Goal: Task Accomplishment & Management: Use online tool/utility

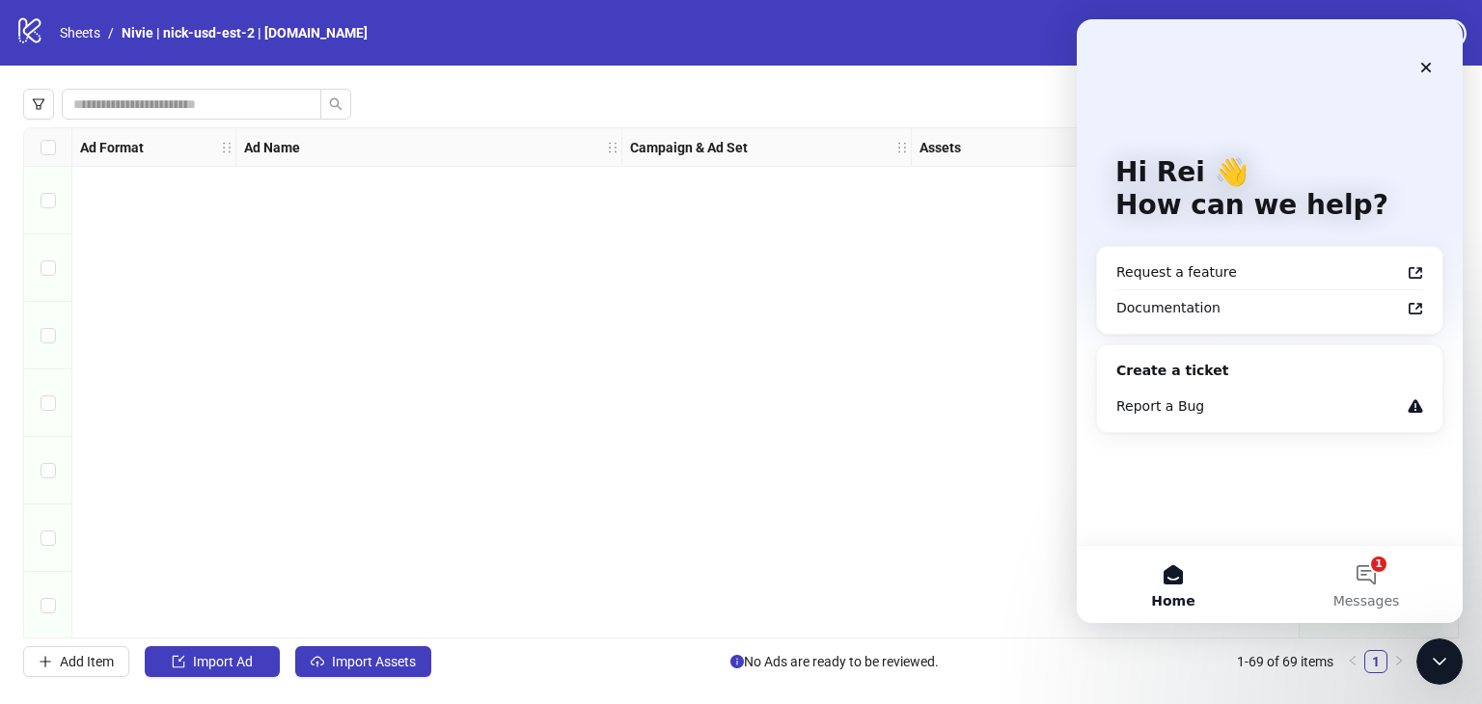
scroll to position [4197, 0]
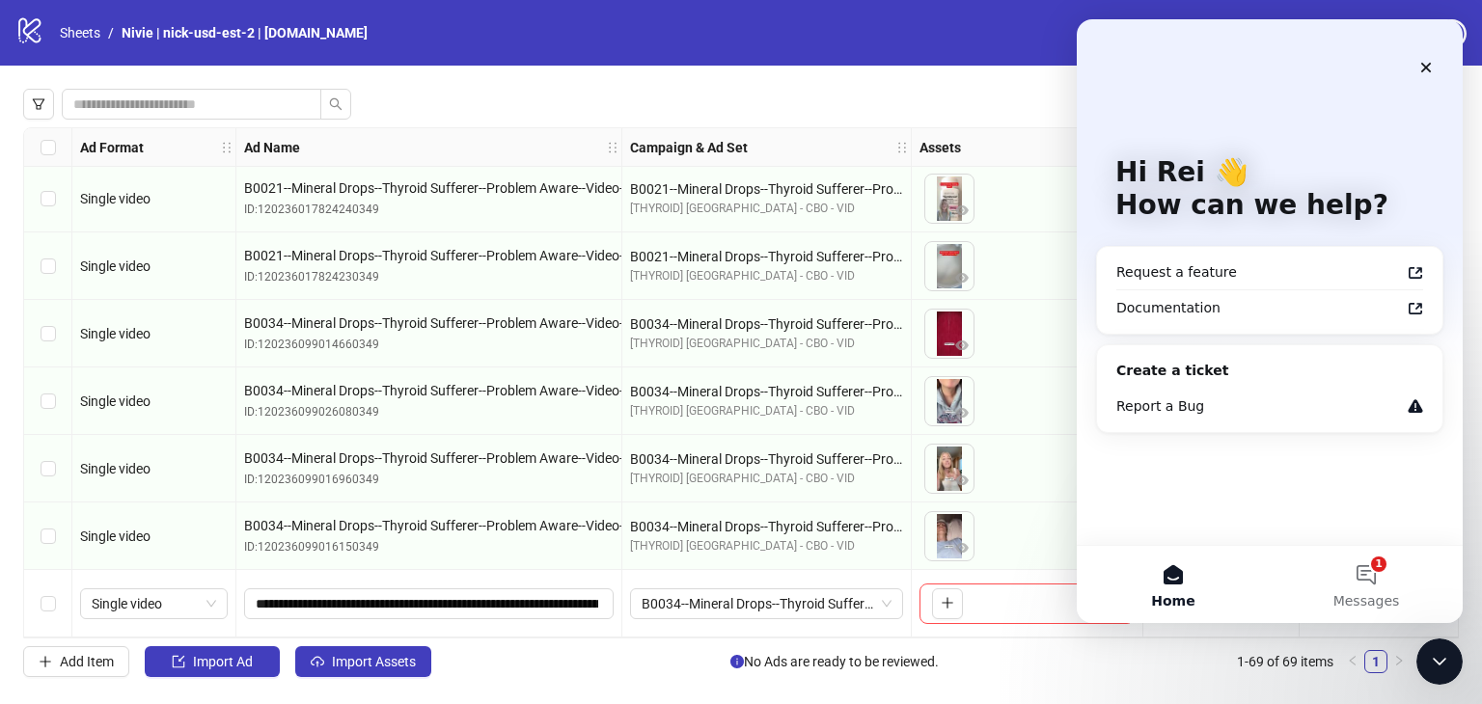
click at [606, 94] on div "Bulk Edit Bulk Actions Review Ads" at bounding box center [741, 104] width 1436 height 31
click at [1440, 64] on div "Close" at bounding box center [1426, 67] width 35 height 35
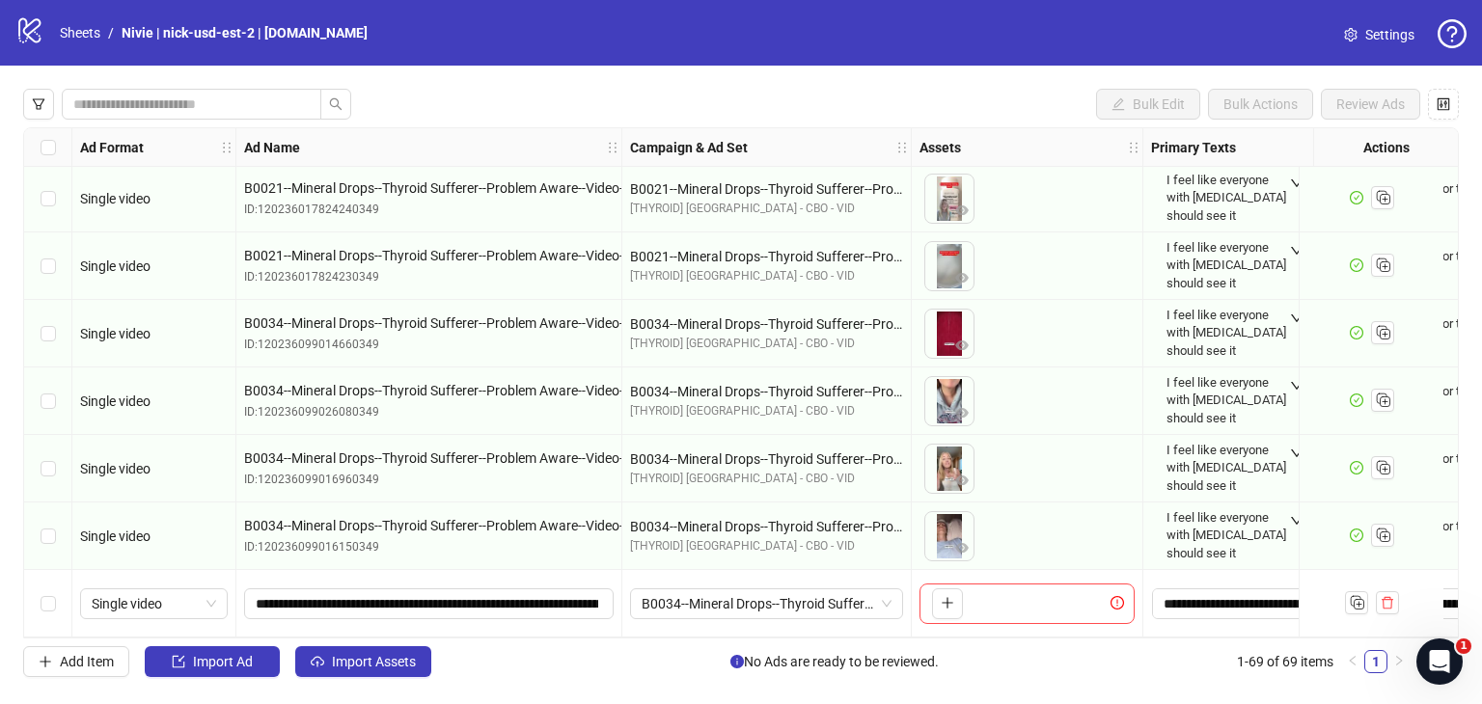
scroll to position [0, 0]
click at [54, 26] on nav "Sheets / Nivie | nick-usd-est-2 | Frame.io" at bounding box center [213, 32] width 323 height 21
click at [72, 31] on link "Sheets" at bounding box center [80, 32] width 48 height 21
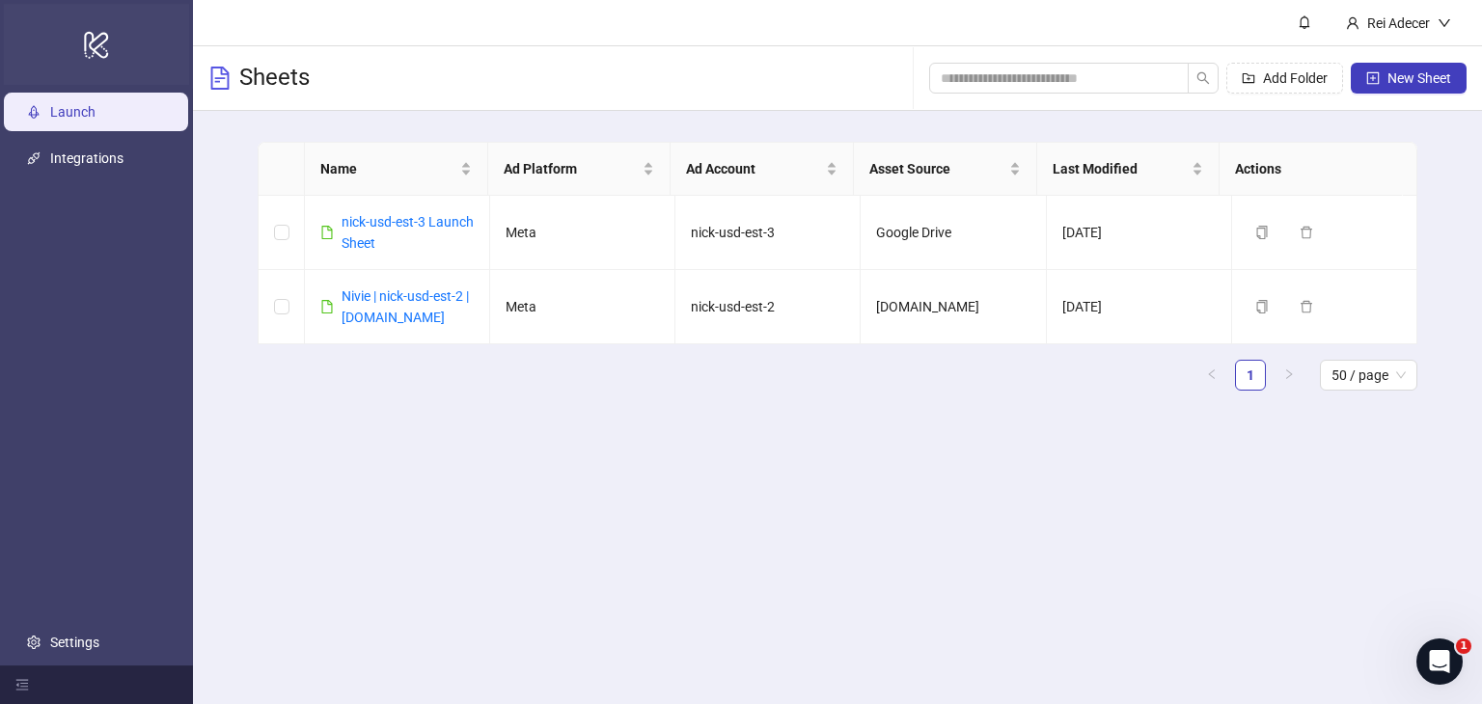
click at [93, 46] on icon "logo/logo-mobile" at bounding box center [96, 44] width 27 height 46
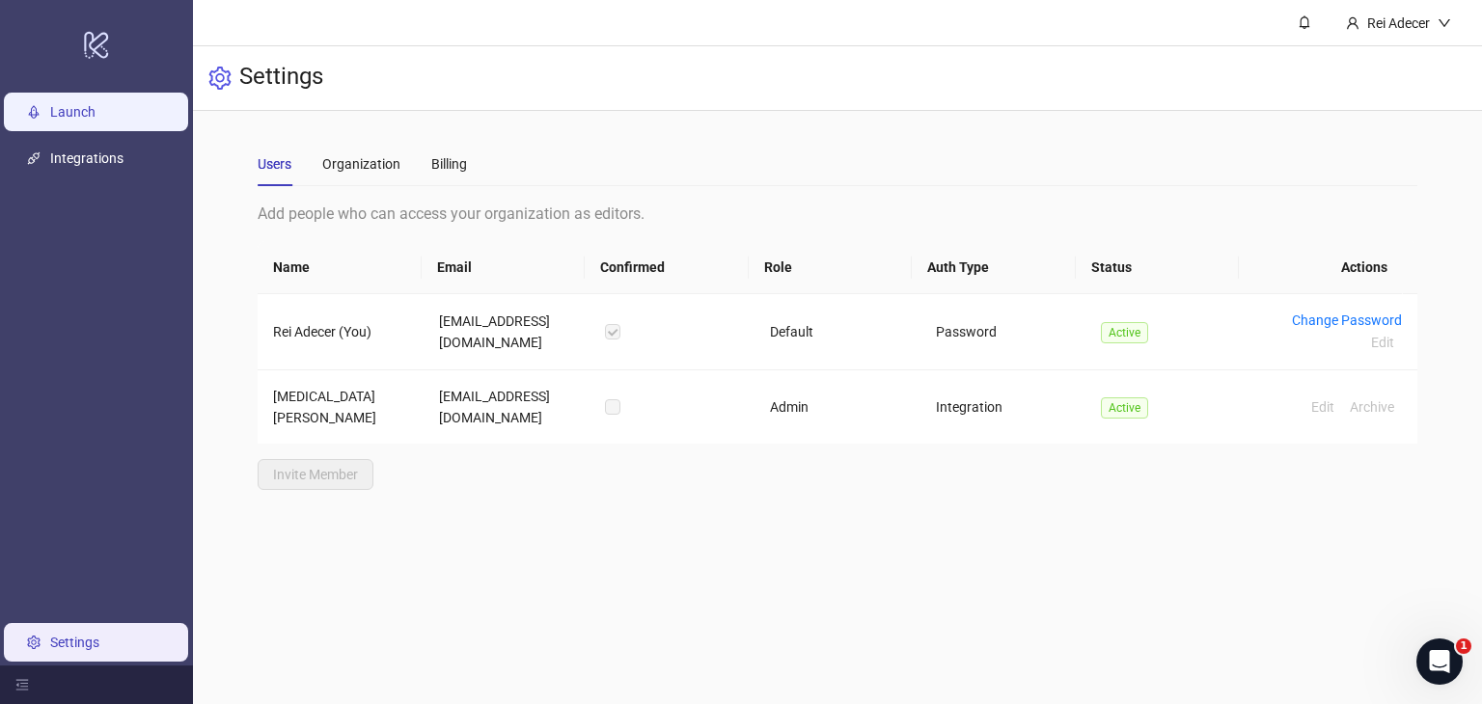
click at [87, 113] on link "Launch" at bounding box center [72, 111] width 45 height 15
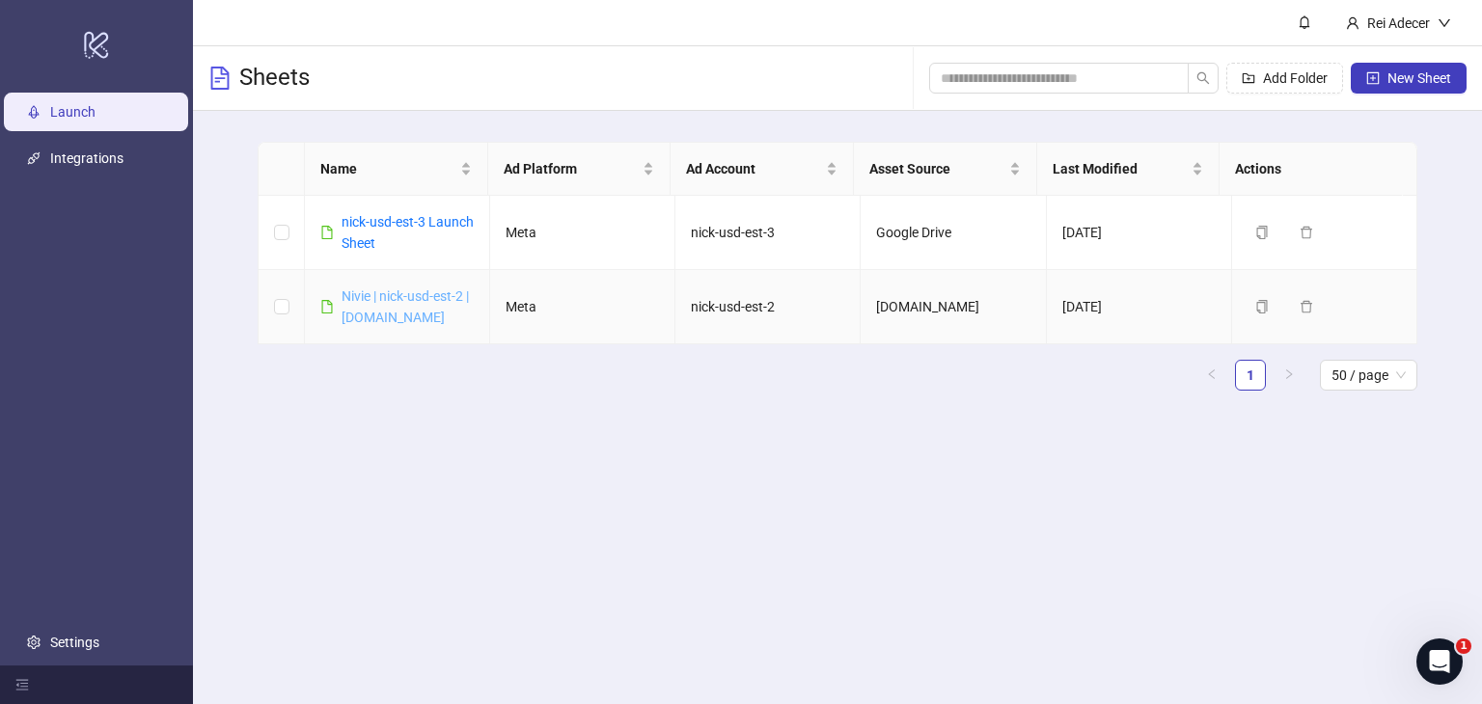
click at [371, 292] on link "Nivie | nick-usd-est-2 | [DOMAIN_NAME]" at bounding box center [405, 307] width 127 height 37
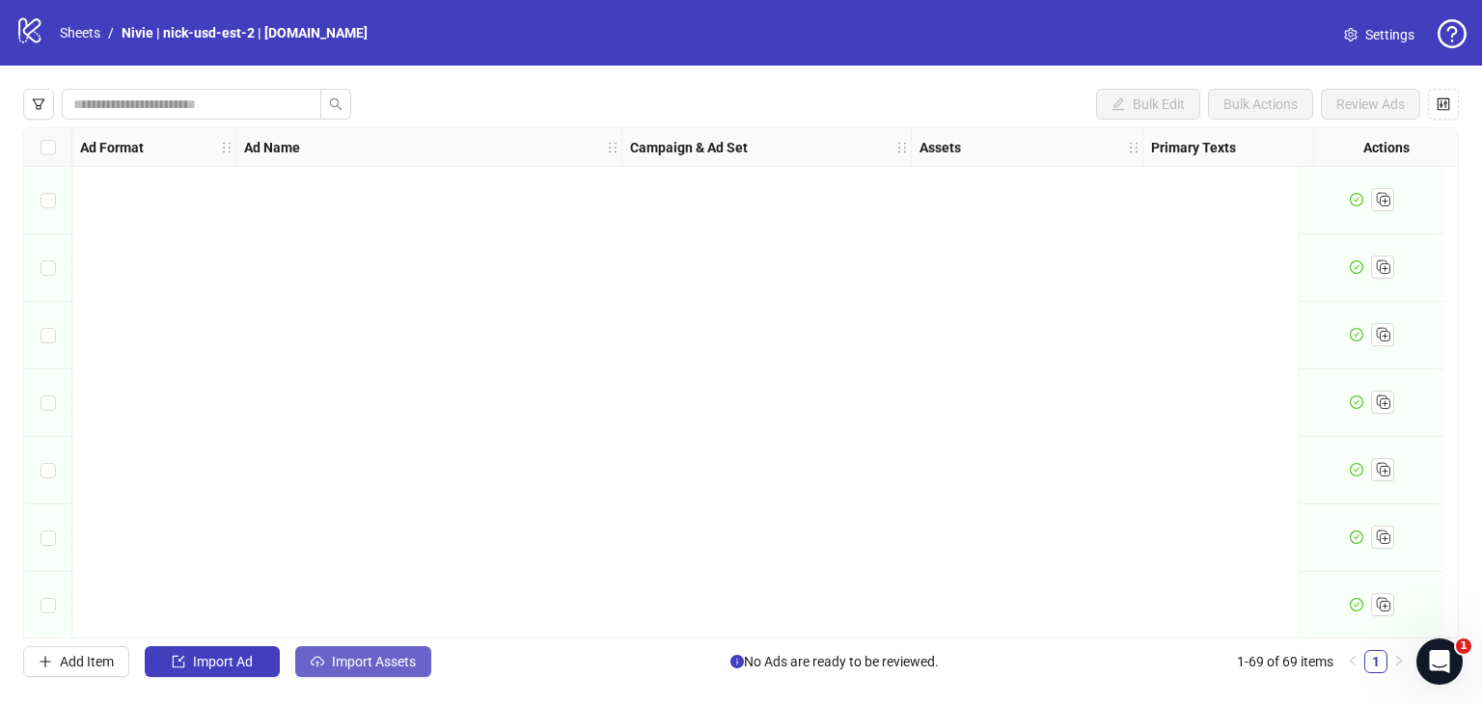
scroll to position [675, 0]
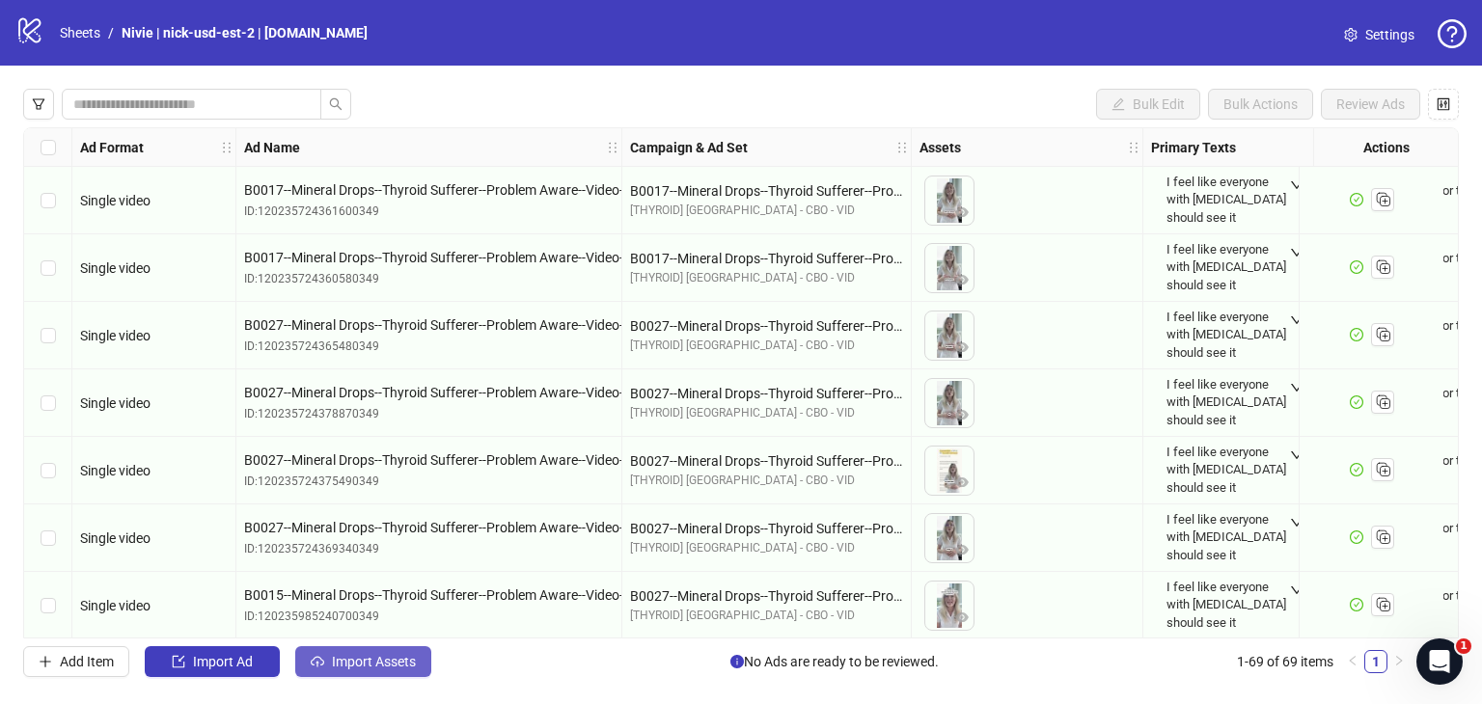
click at [398, 665] on span "Import Assets" at bounding box center [374, 661] width 84 height 15
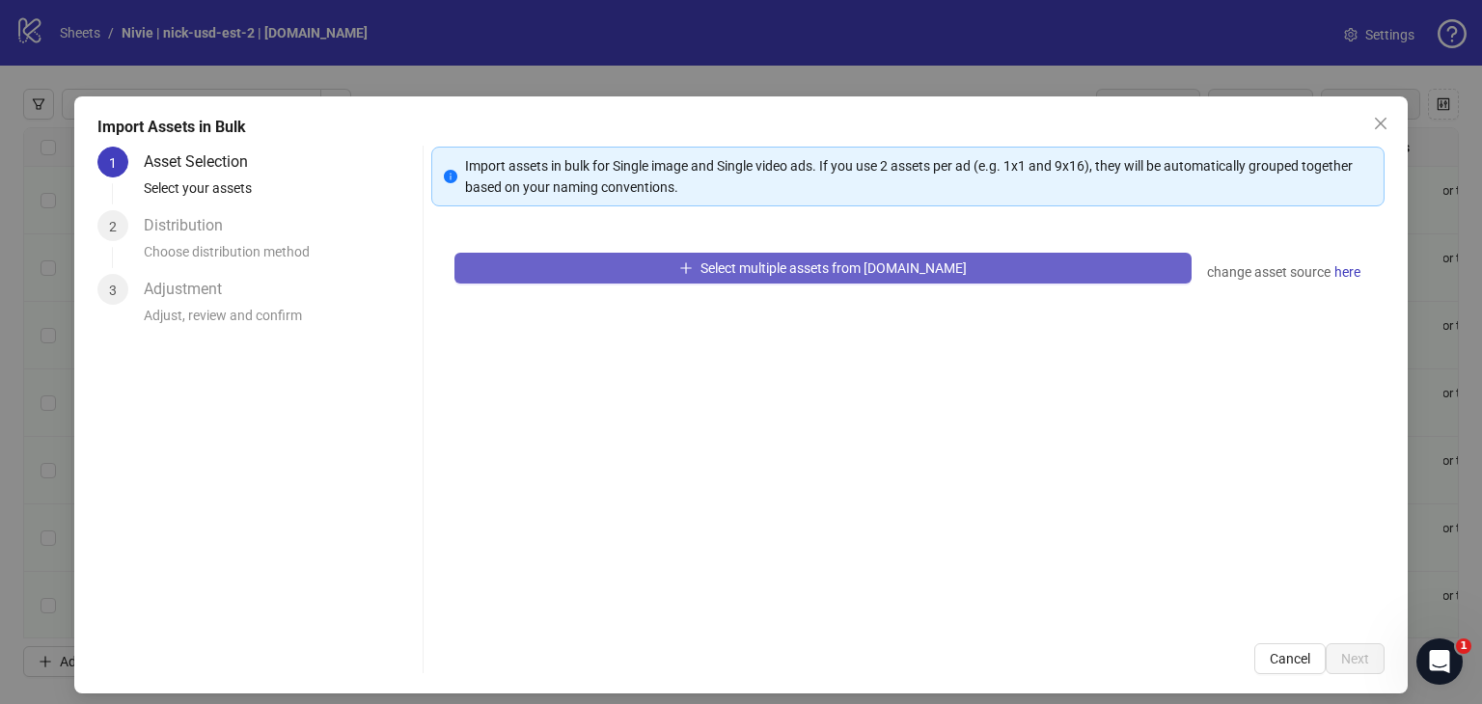
click at [868, 277] on button "Select multiple assets from [DOMAIN_NAME]" at bounding box center [823, 268] width 737 height 31
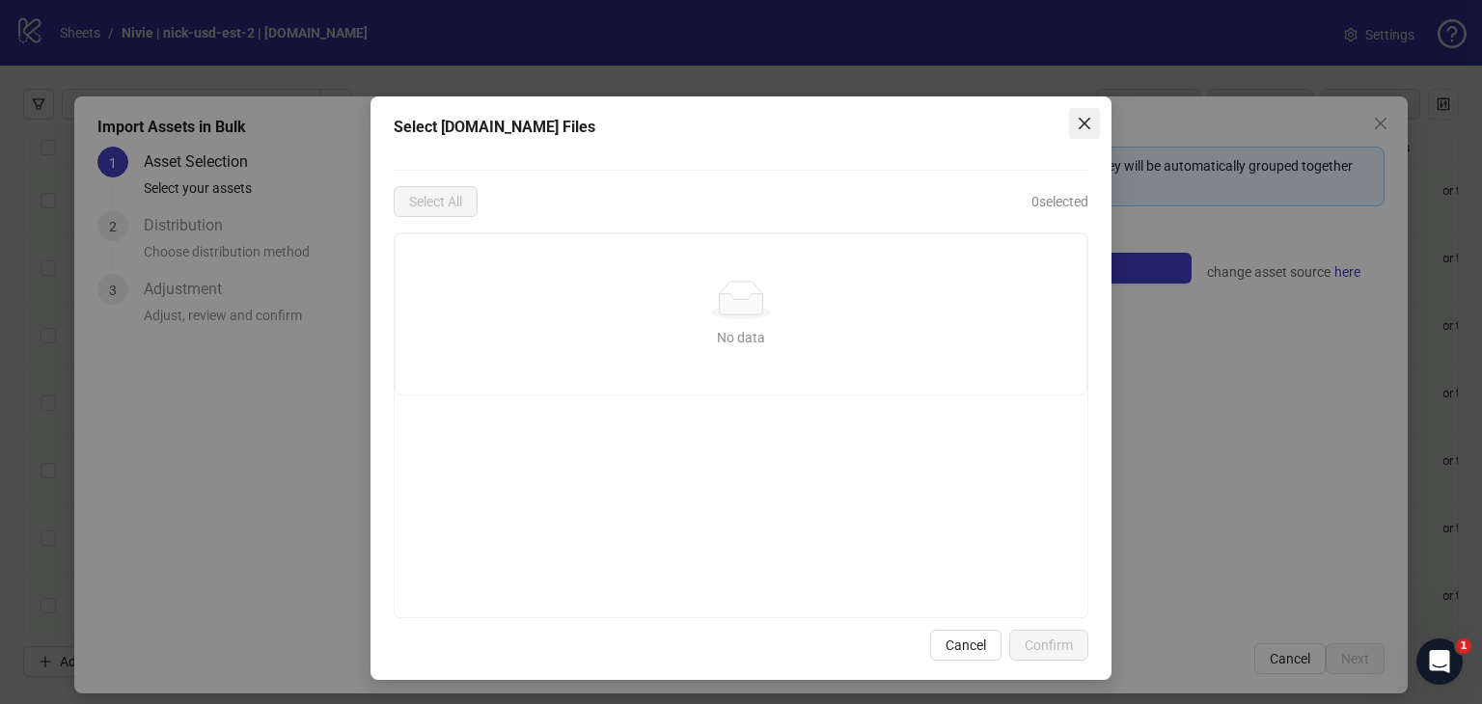
click at [1088, 121] on icon "close" at bounding box center [1085, 124] width 12 height 12
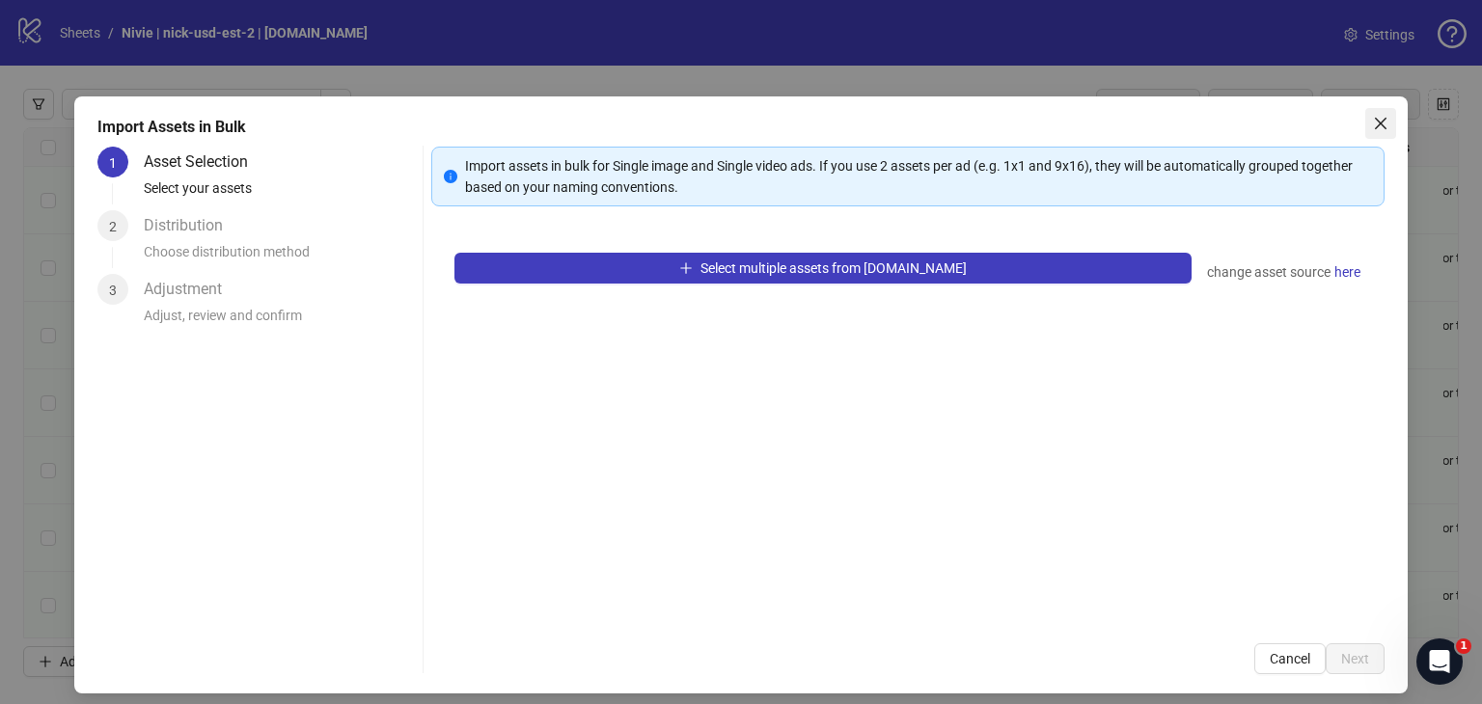
click at [1373, 124] on icon "close" at bounding box center [1380, 123] width 15 height 15
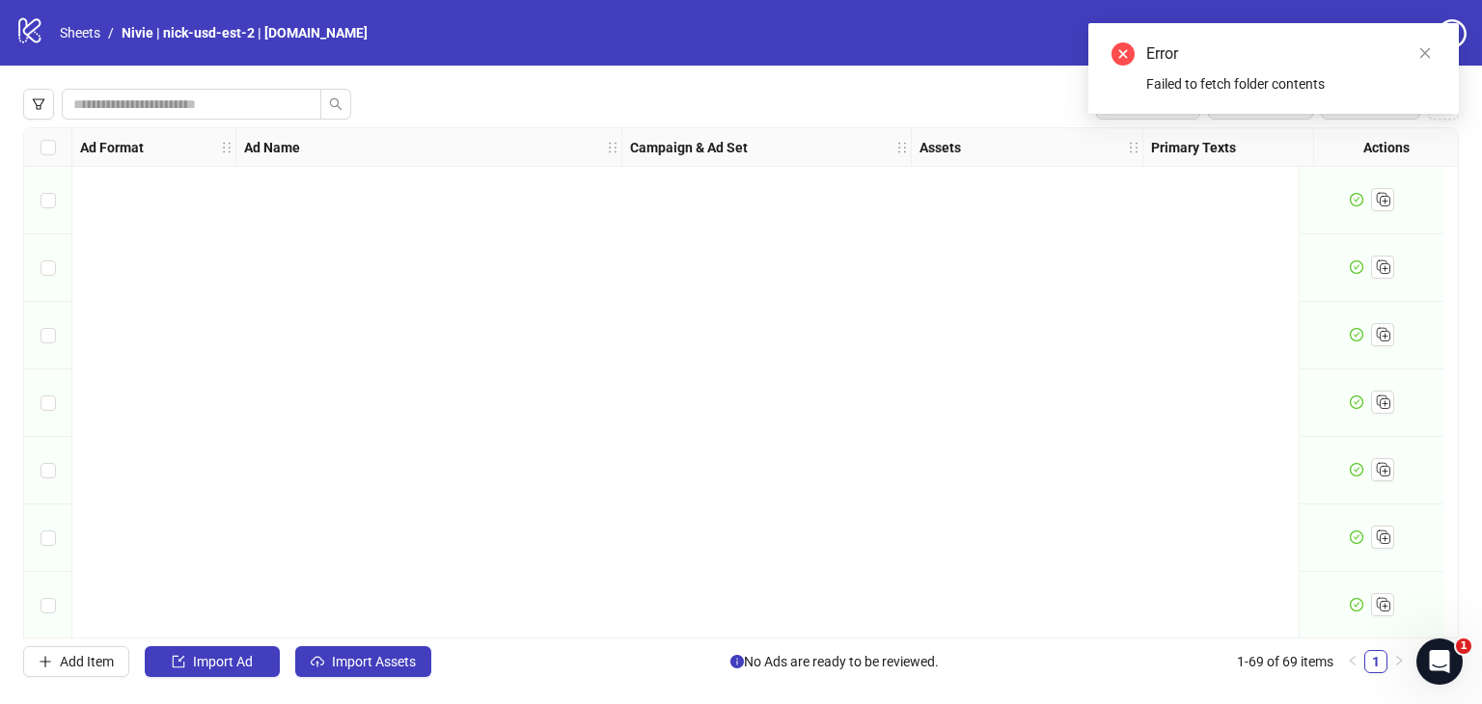
scroll to position [1254, 0]
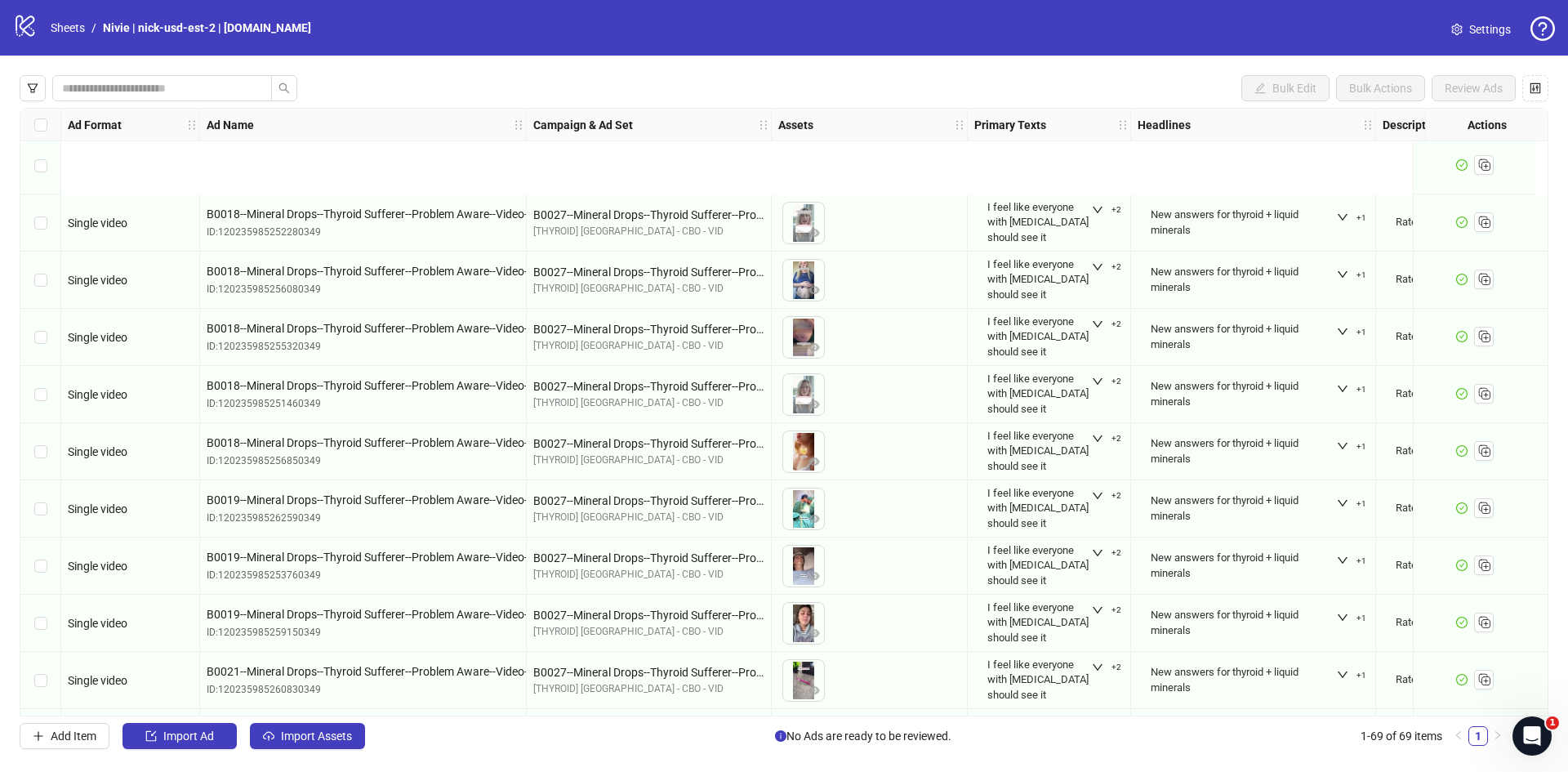
scroll to position [1634, 0]
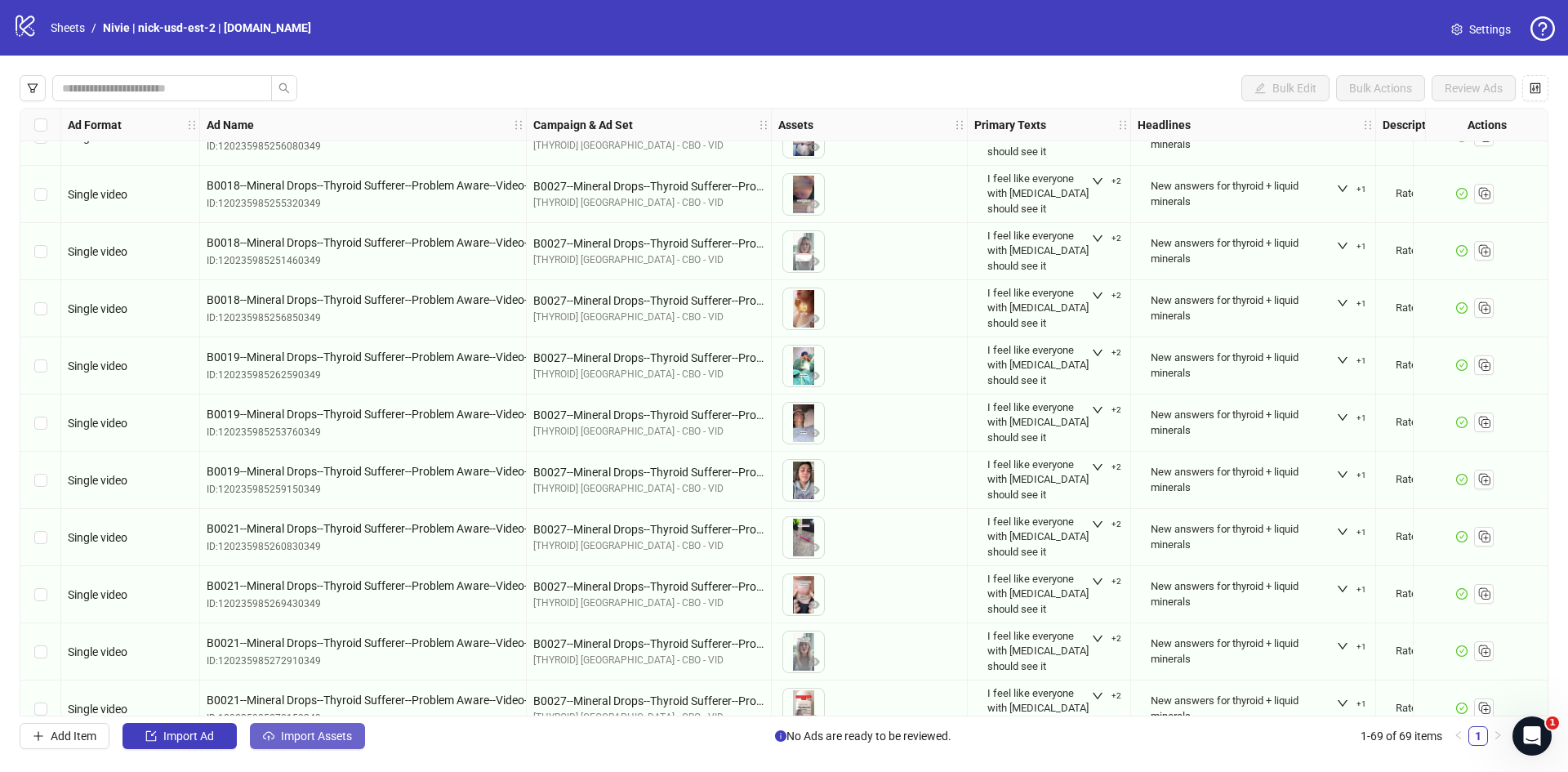
click at [321, 740] on span "Import Assets" at bounding box center [316, 736] width 71 height 13
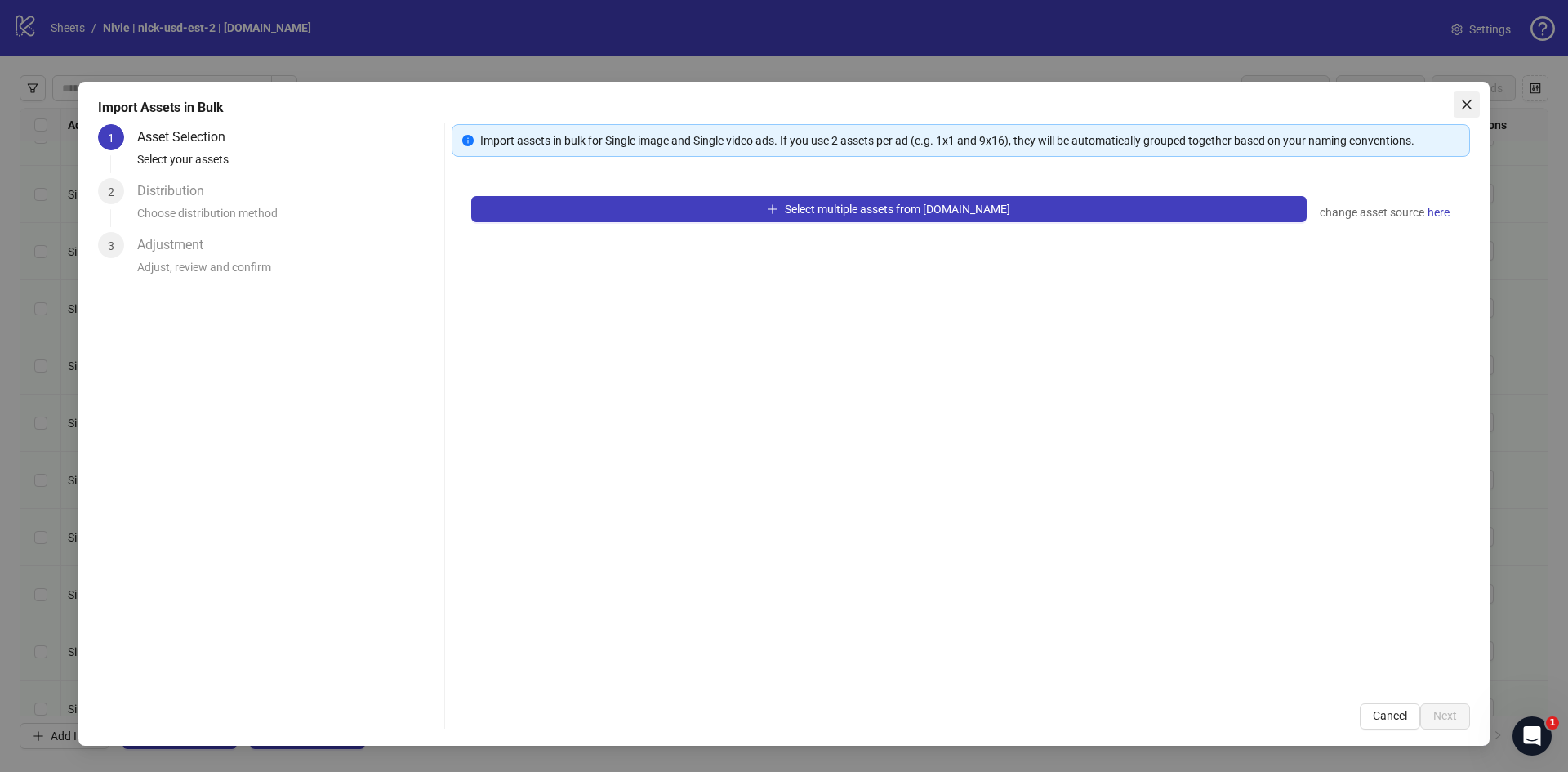
click at [1465, 110] on icon "close" at bounding box center [1466, 104] width 13 height 13
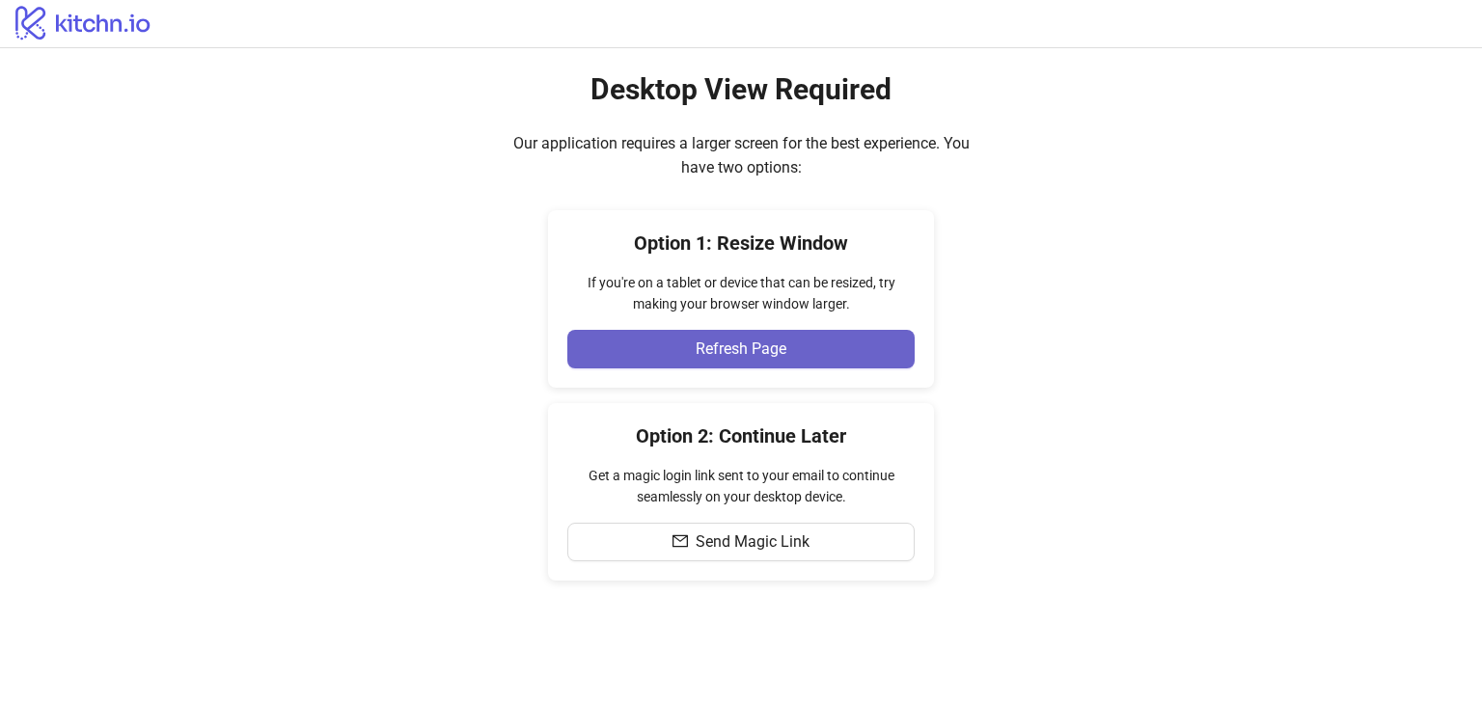
click at [804, 345] on button "Refresh Page" at bounding box center [740, 349] width 347 height 39
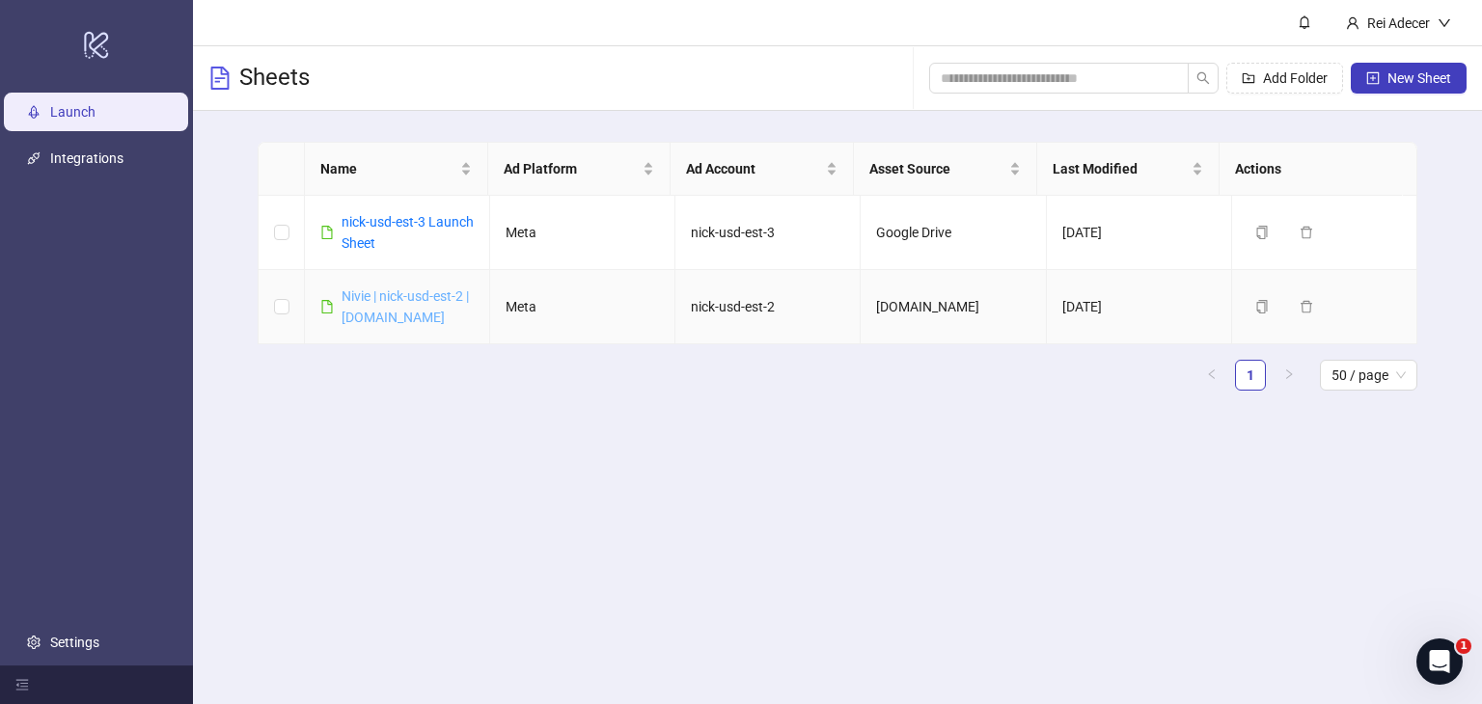
click at [357, 316] on link "Nivie | nick-usd-est-2 | [DOMAIN_NAME]" at bounding box center [405, 307] width 127 height 37
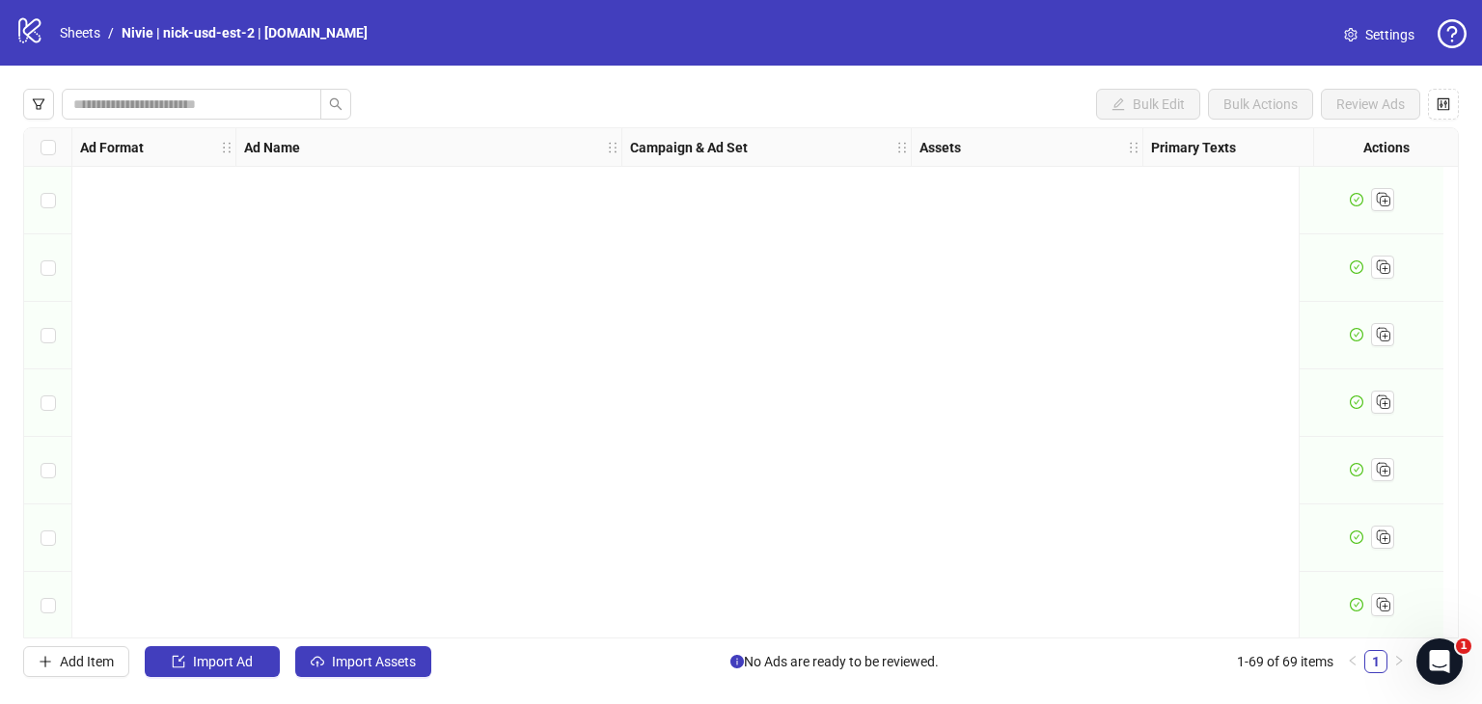
scroll to position [579, 0]
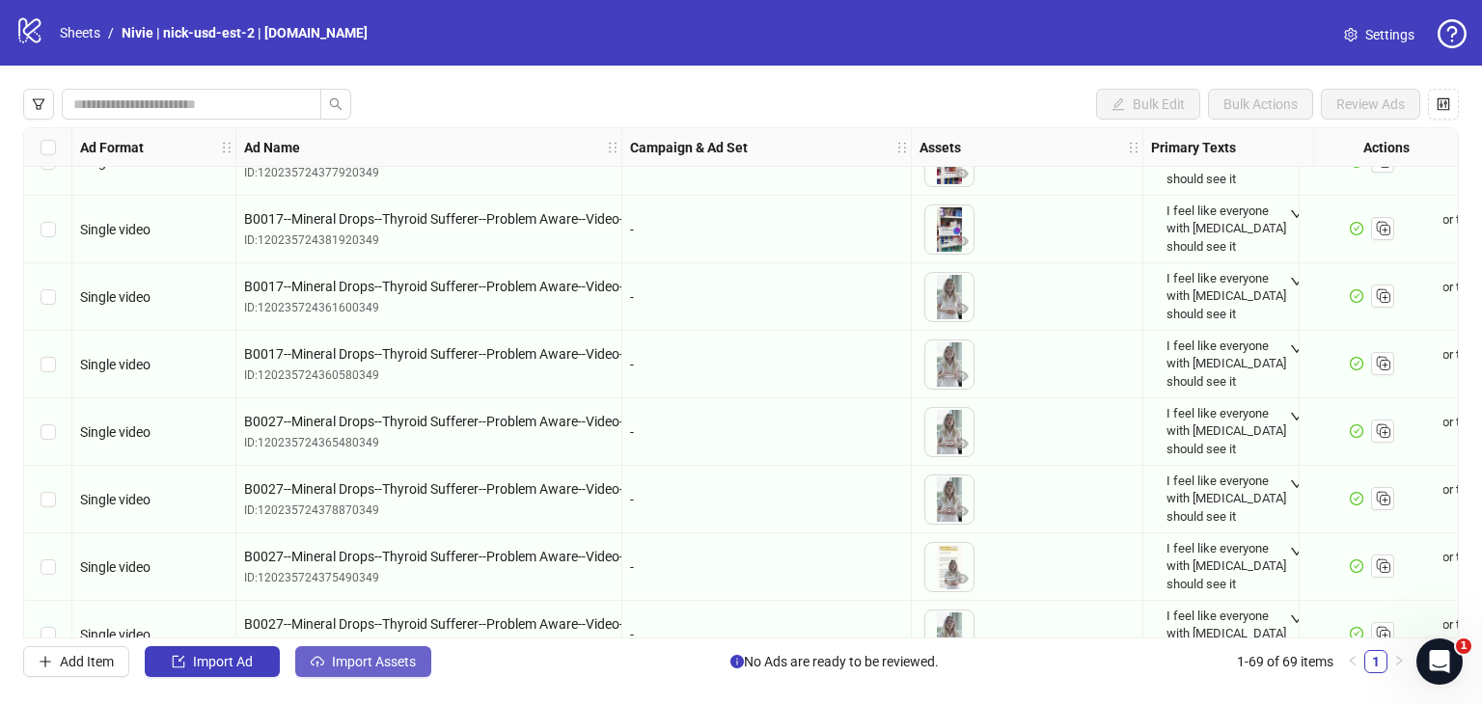
click at [381, 651] on button "Import Assets" at bounding box center [363, 662] width 136 height 31
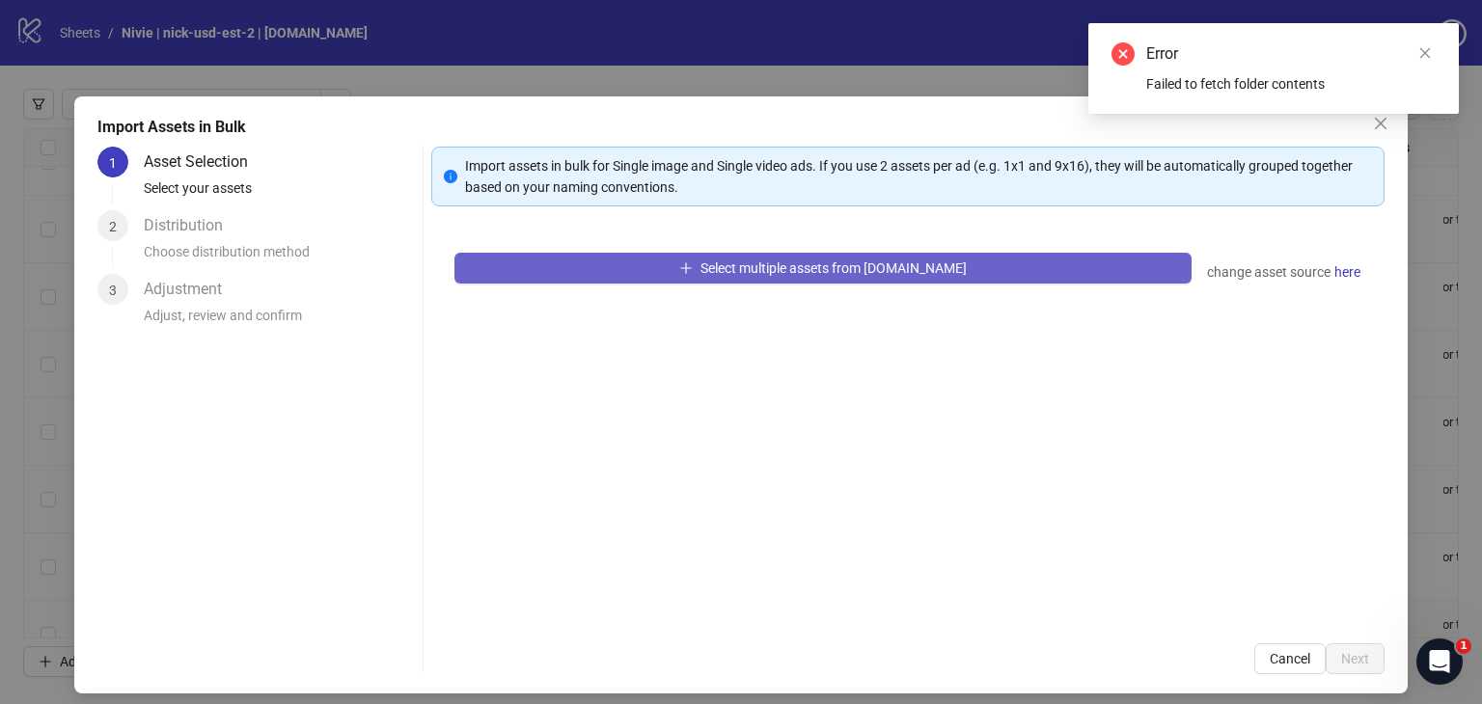
click at [893, 267] on span "Select multiple assets from [DOMAIN_NAME]" at bounding box center [834, 268] width 266 height 15
